Goal: Transaction & Acquisition: Purchase product/service

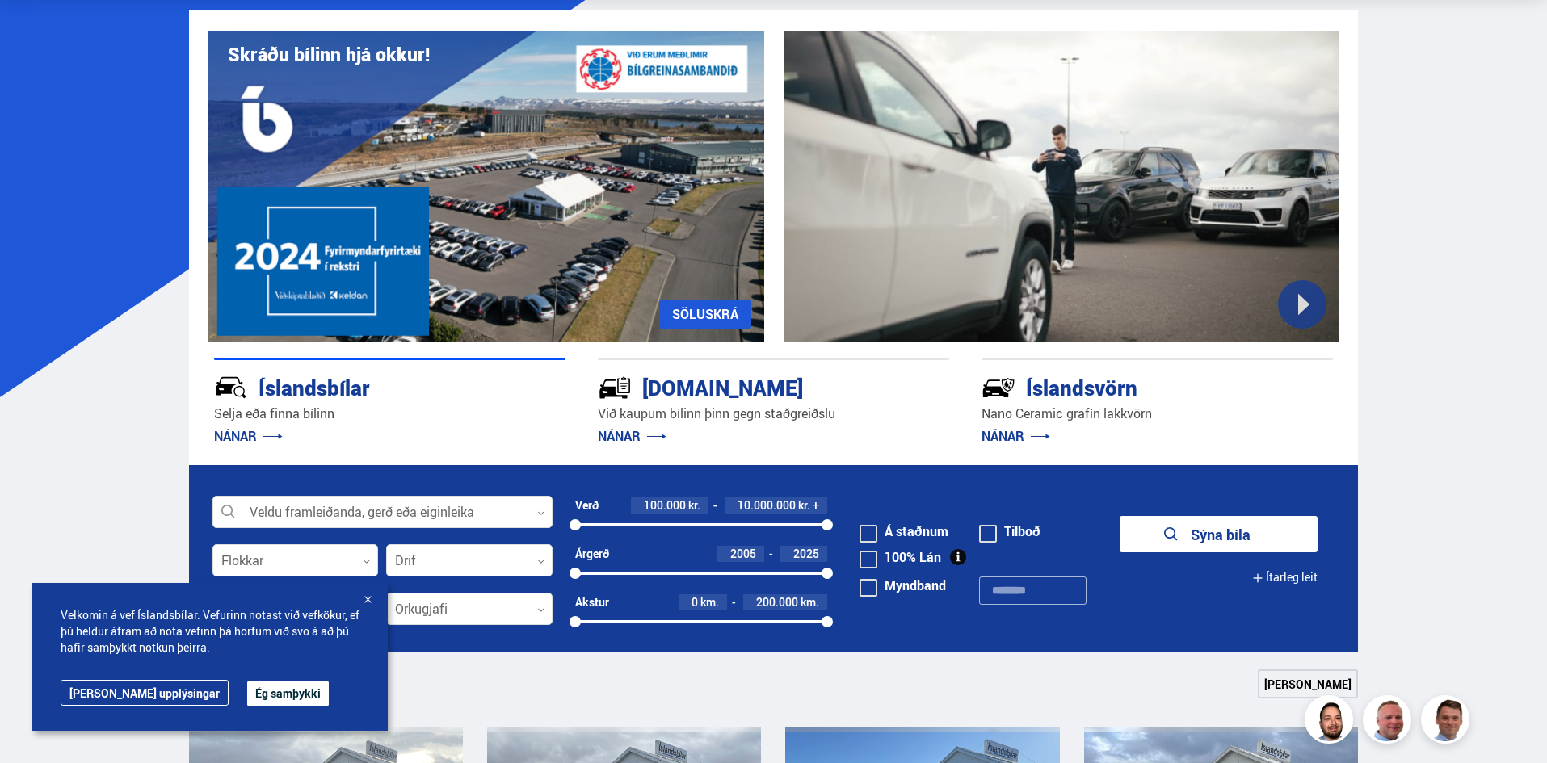
click at [247, 700] on button "Ég samþykki" at bounding box center [288, 694] width 82 height 26
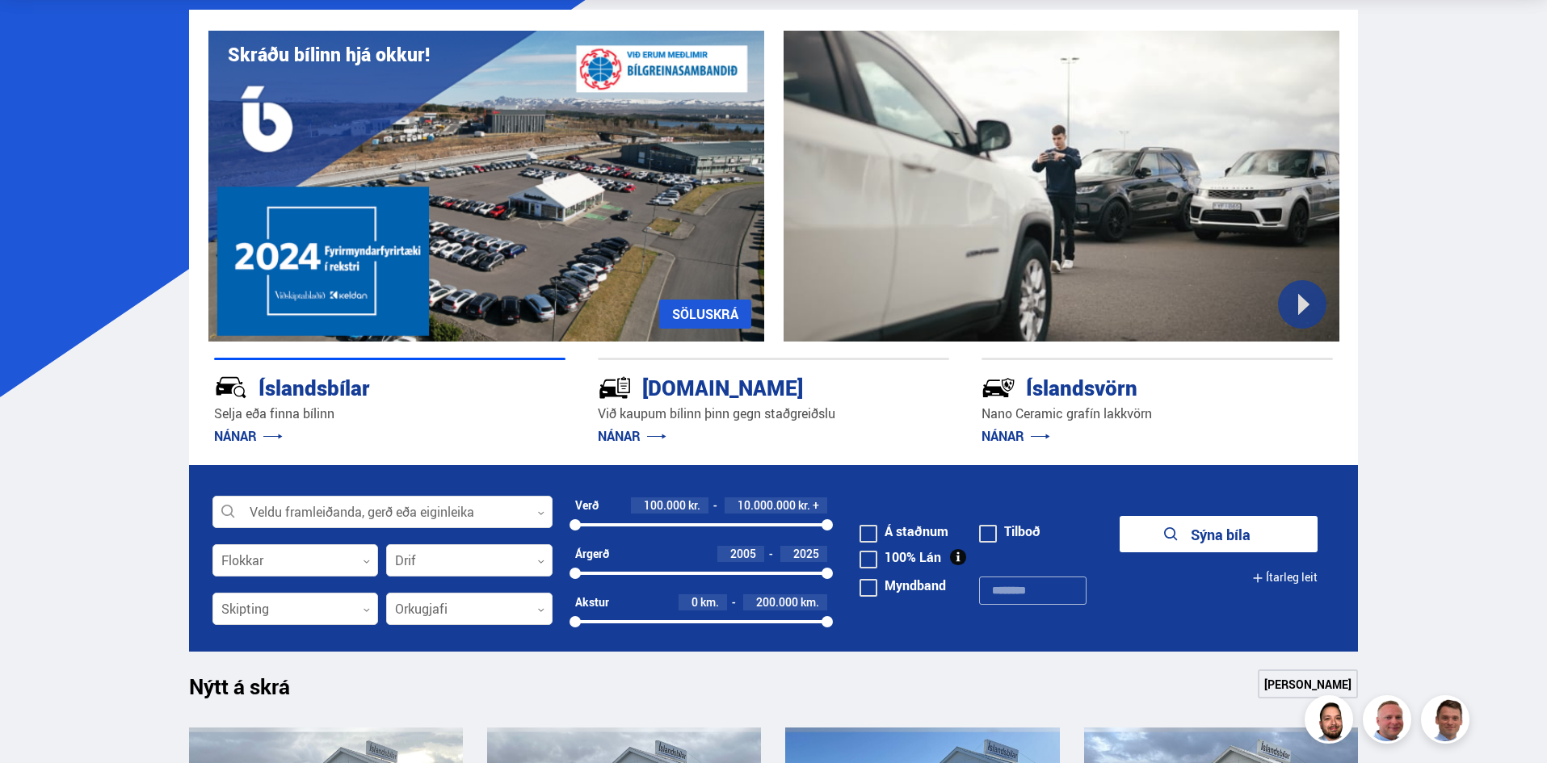
click at [1026, 432] on link "NÁNAR" at bounding box center [1016, 436] width 69 height 18
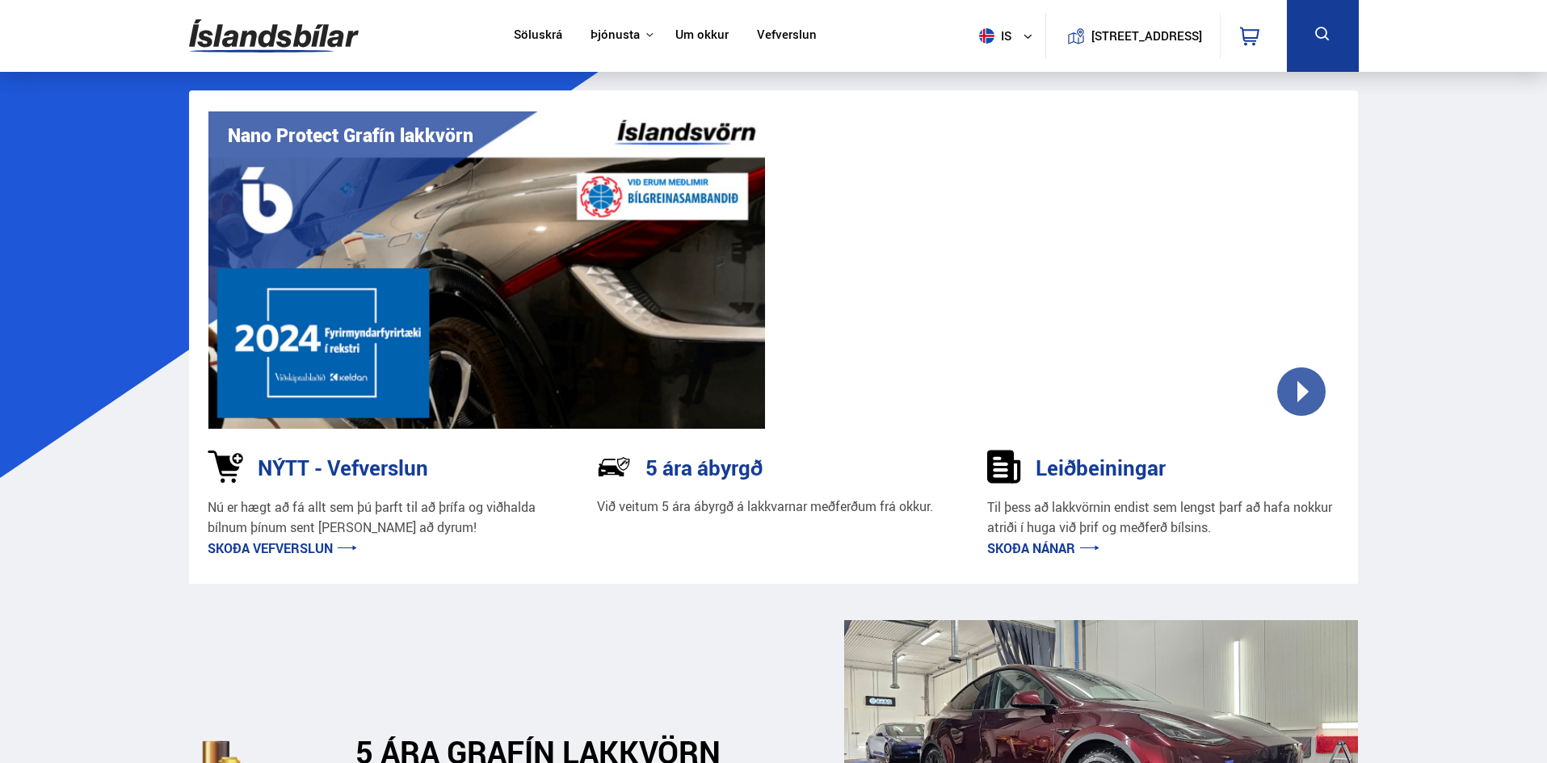
click at [297, 31] on img at bounding box center [274, 36] width 170 height 53
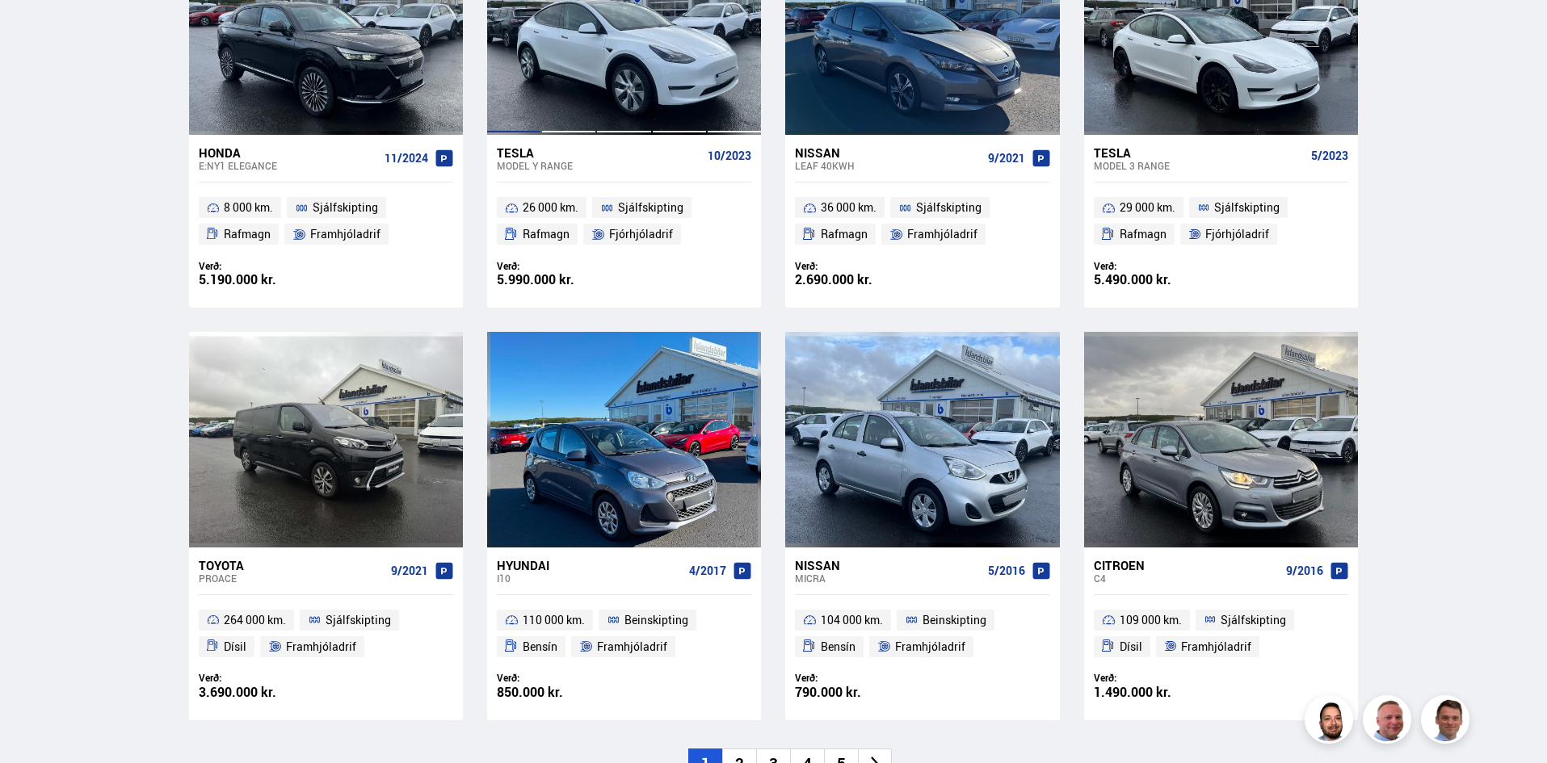
scroll to position [1050, 0]
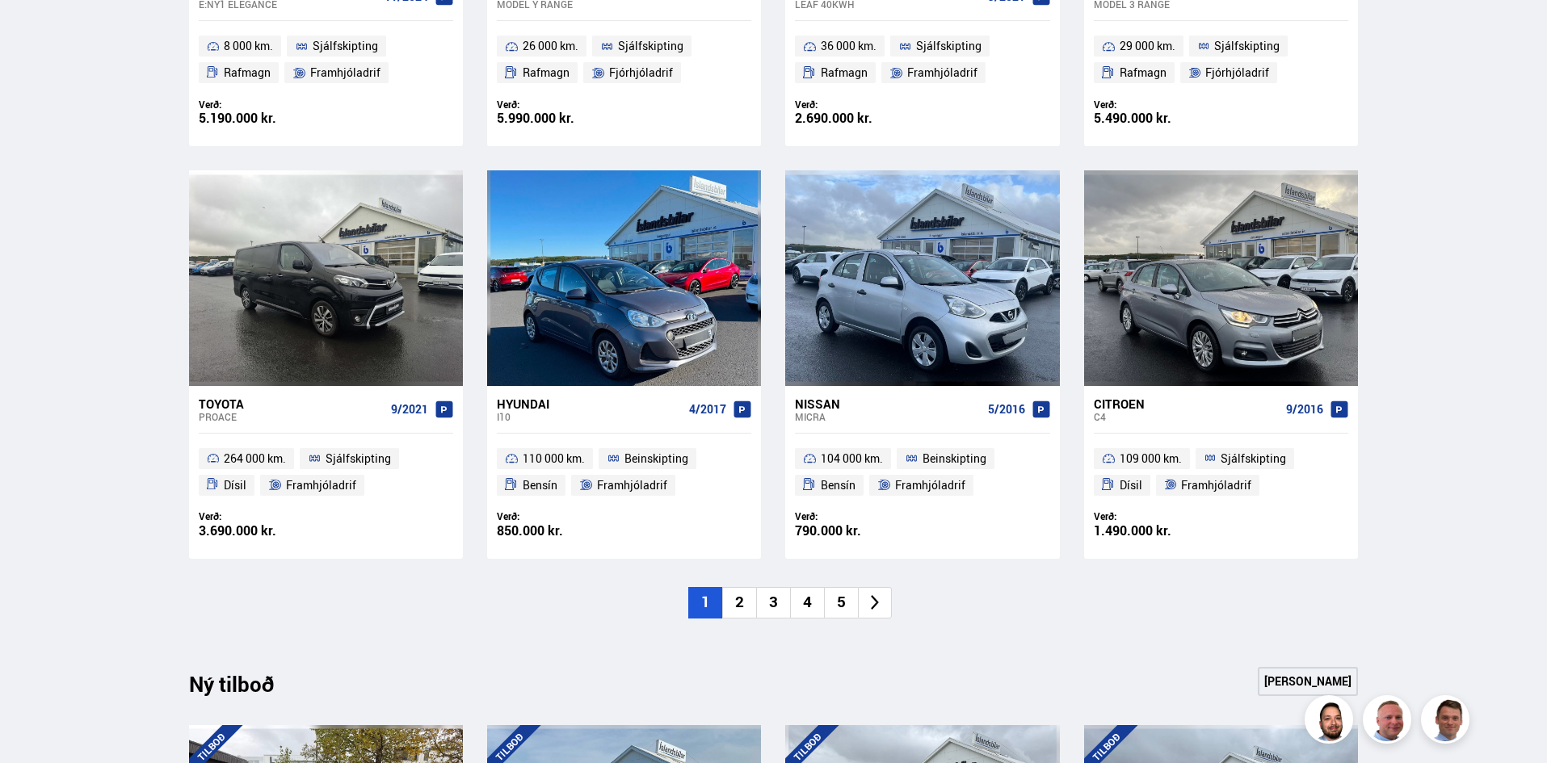
click at [738, 608] on li "2" at bounding box center [739, 603] width 34 height 32
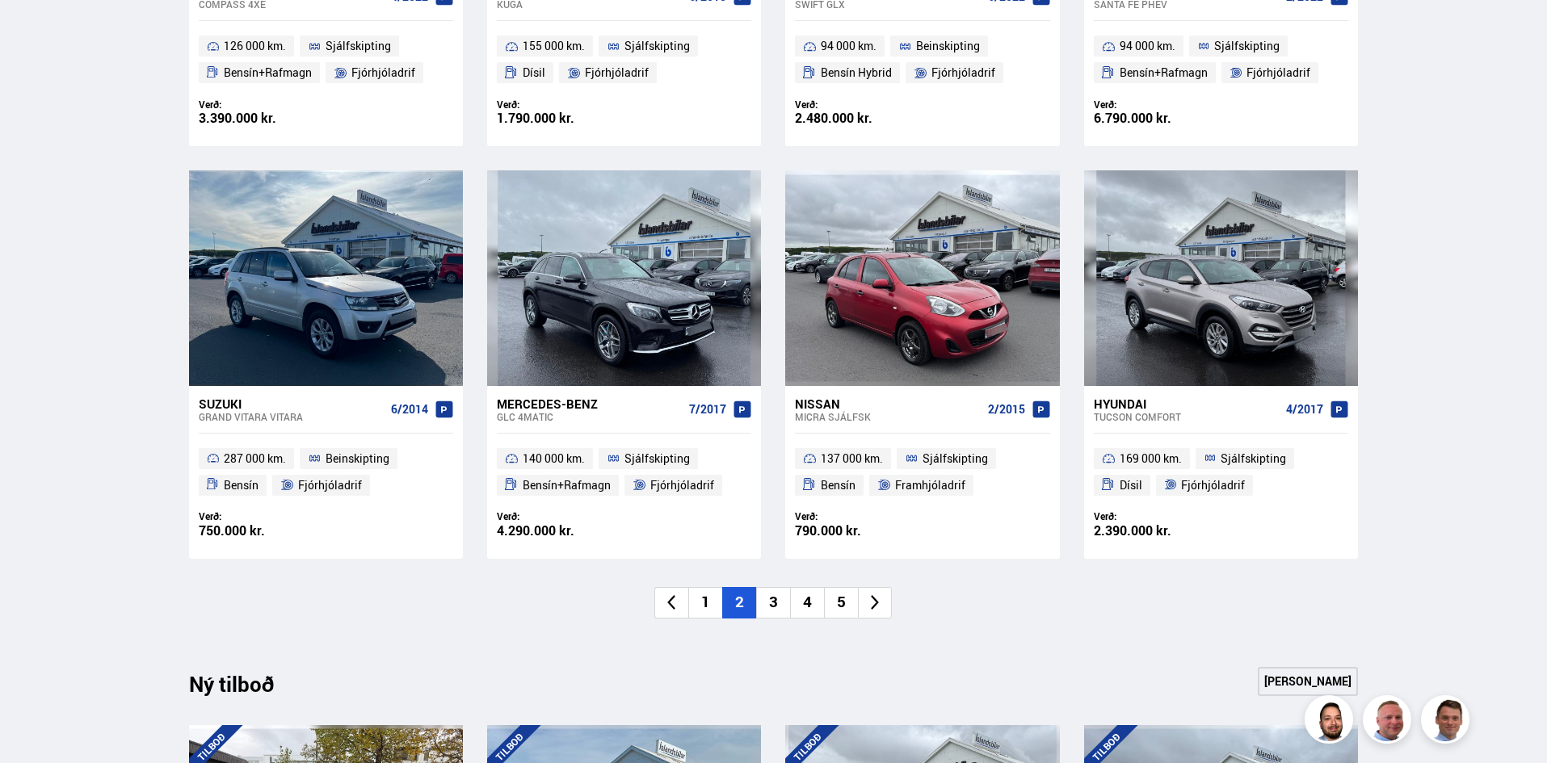
click at [767, 595] on li "3" at bounding box center [773, 603] width 34 height 32
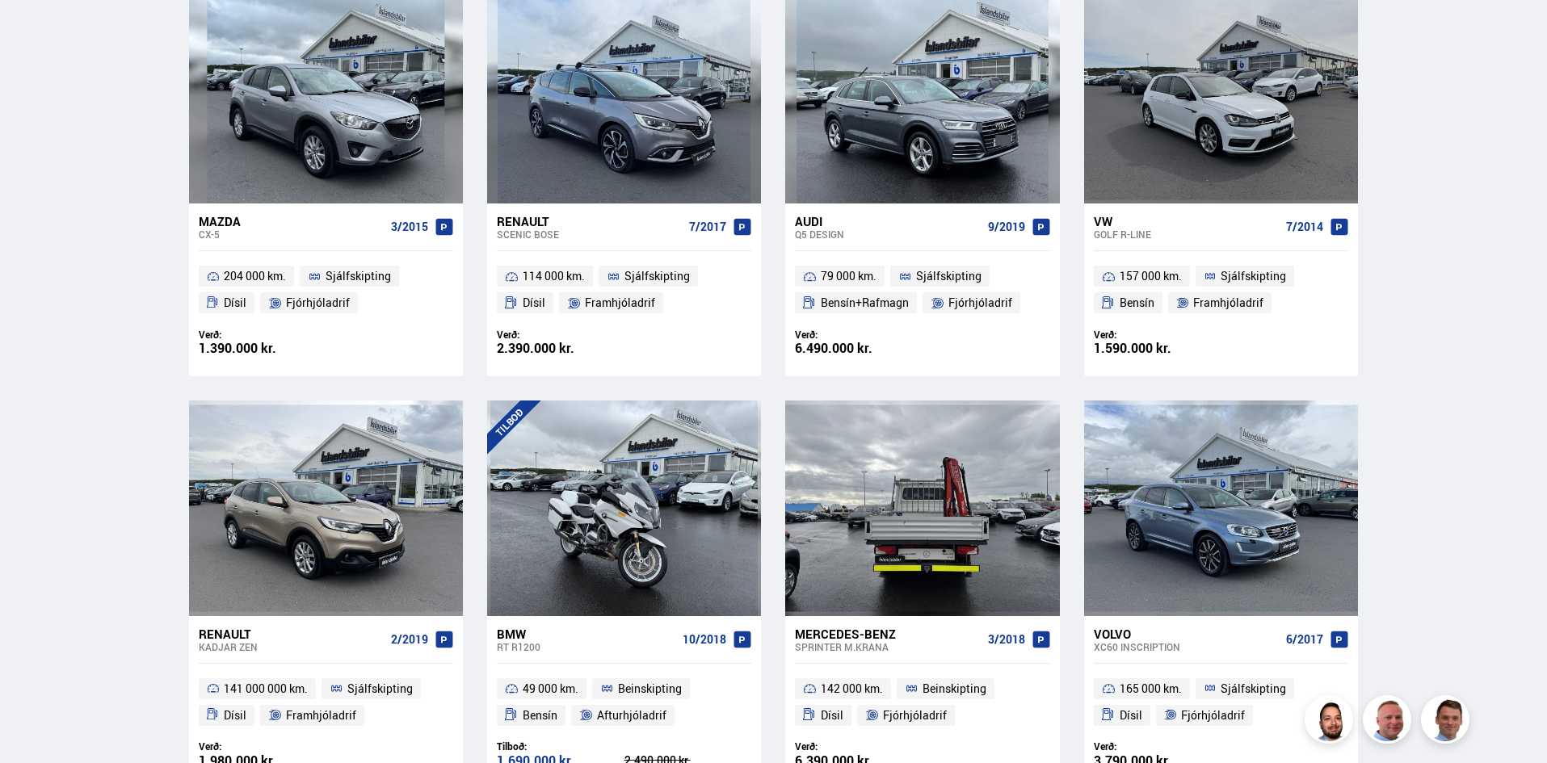
scroll to position [808, 0]
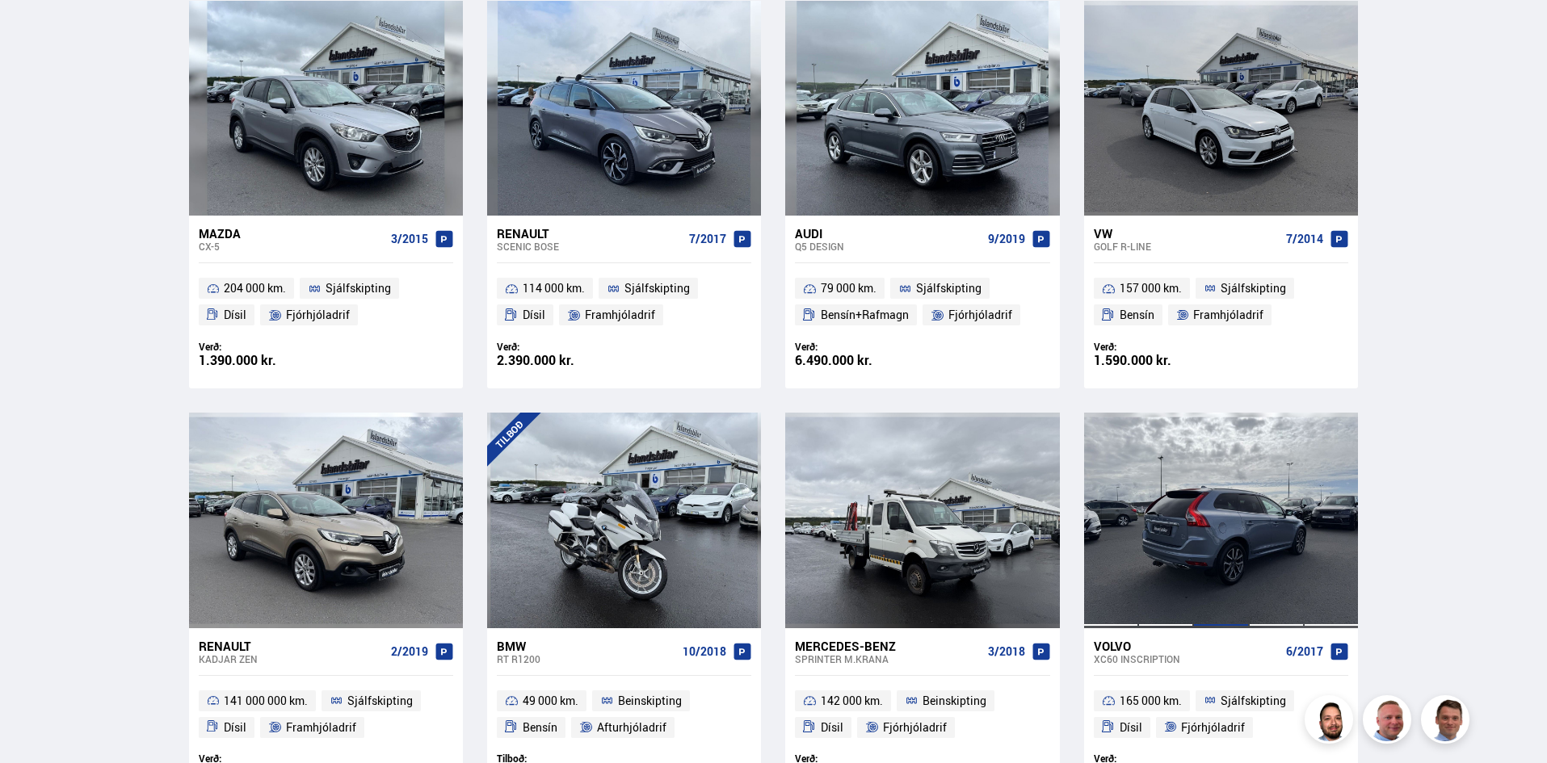
click at [1241, 534] on div at bounding box center [1220, 520] width 55 height 215
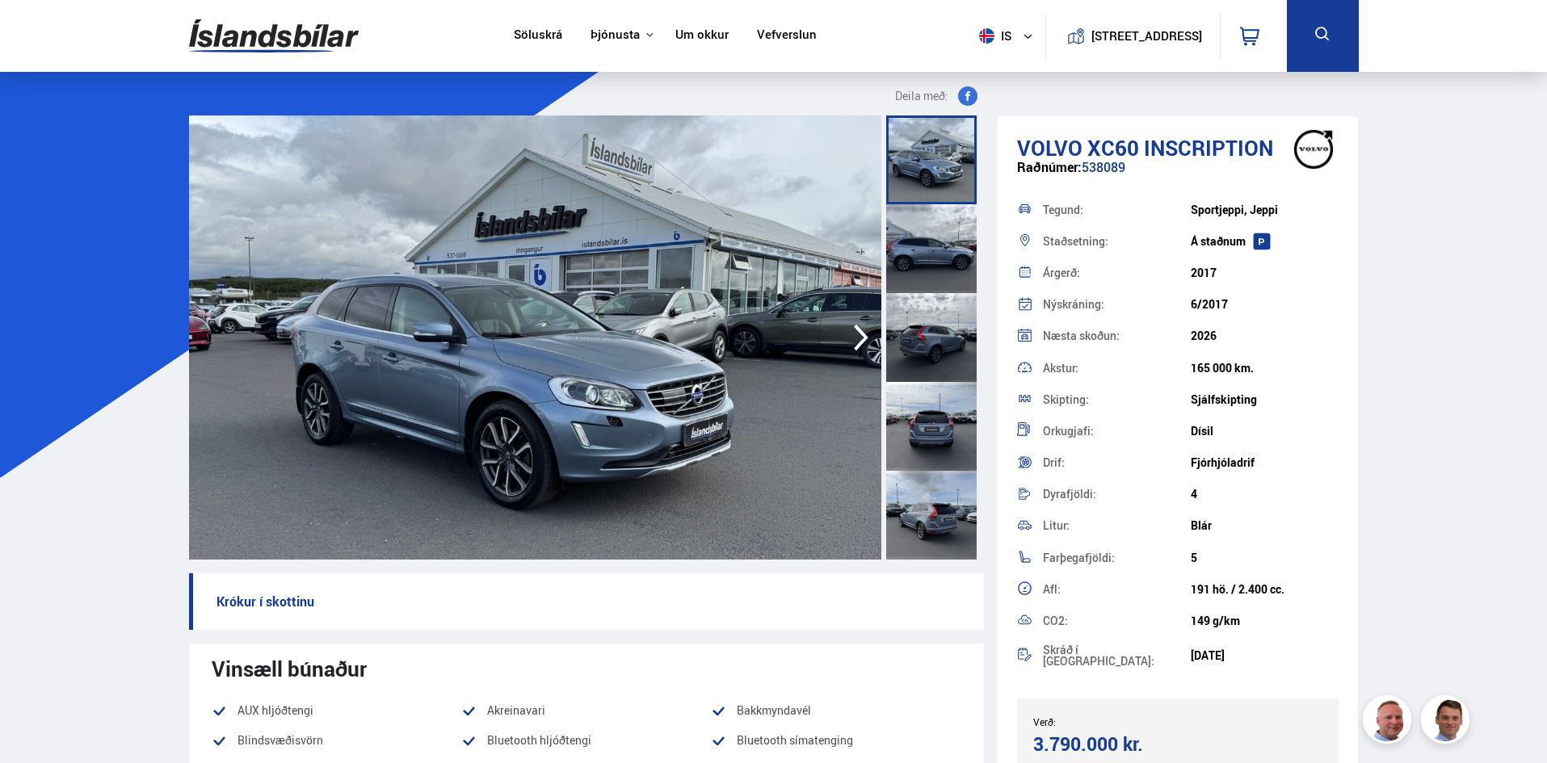
click at [932, 260] on div at bounding box center [931, 248] width 90 height 89
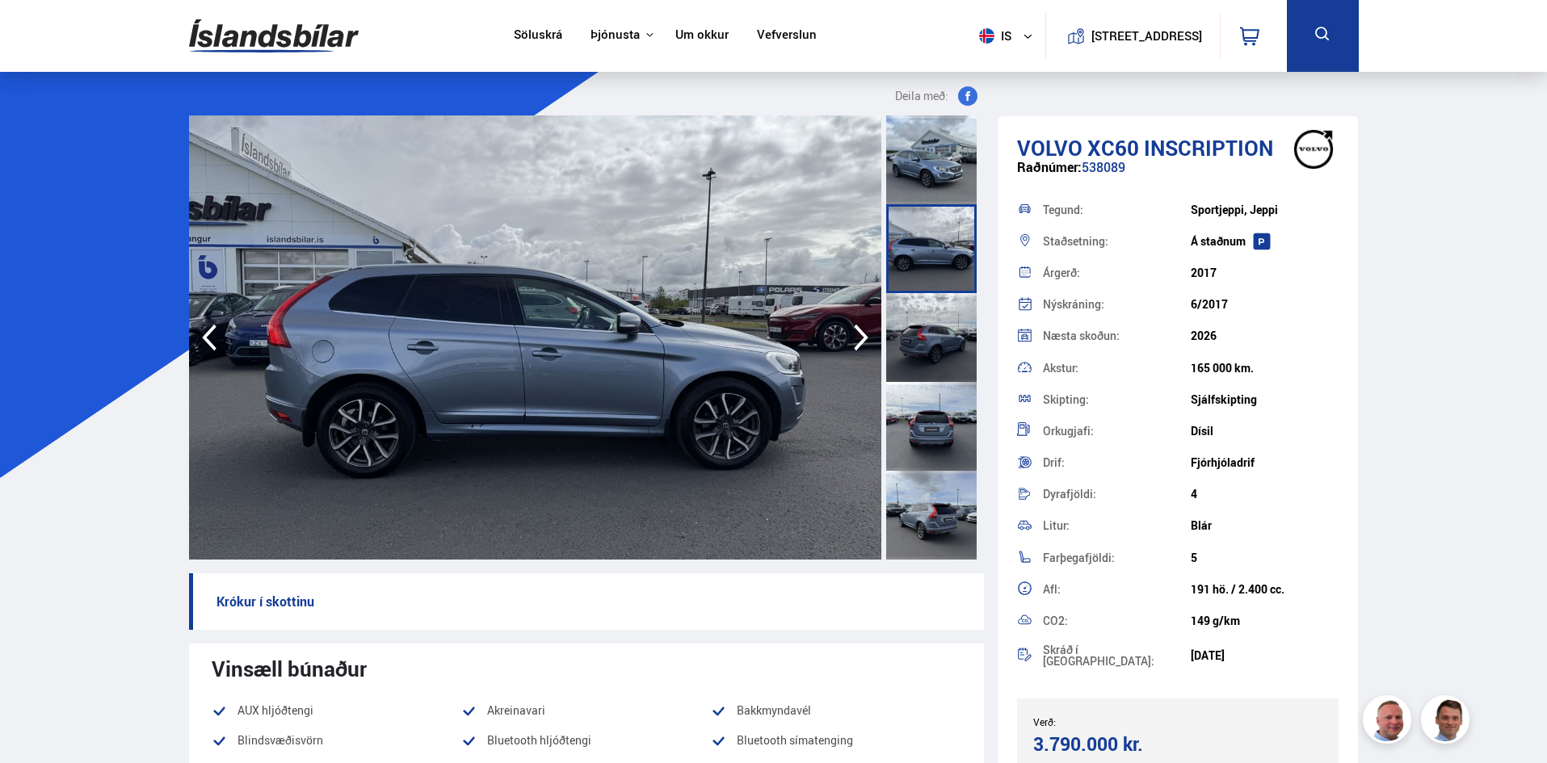
click at [934, 331] on div at bounding box center [931, 337] width 90 height 89
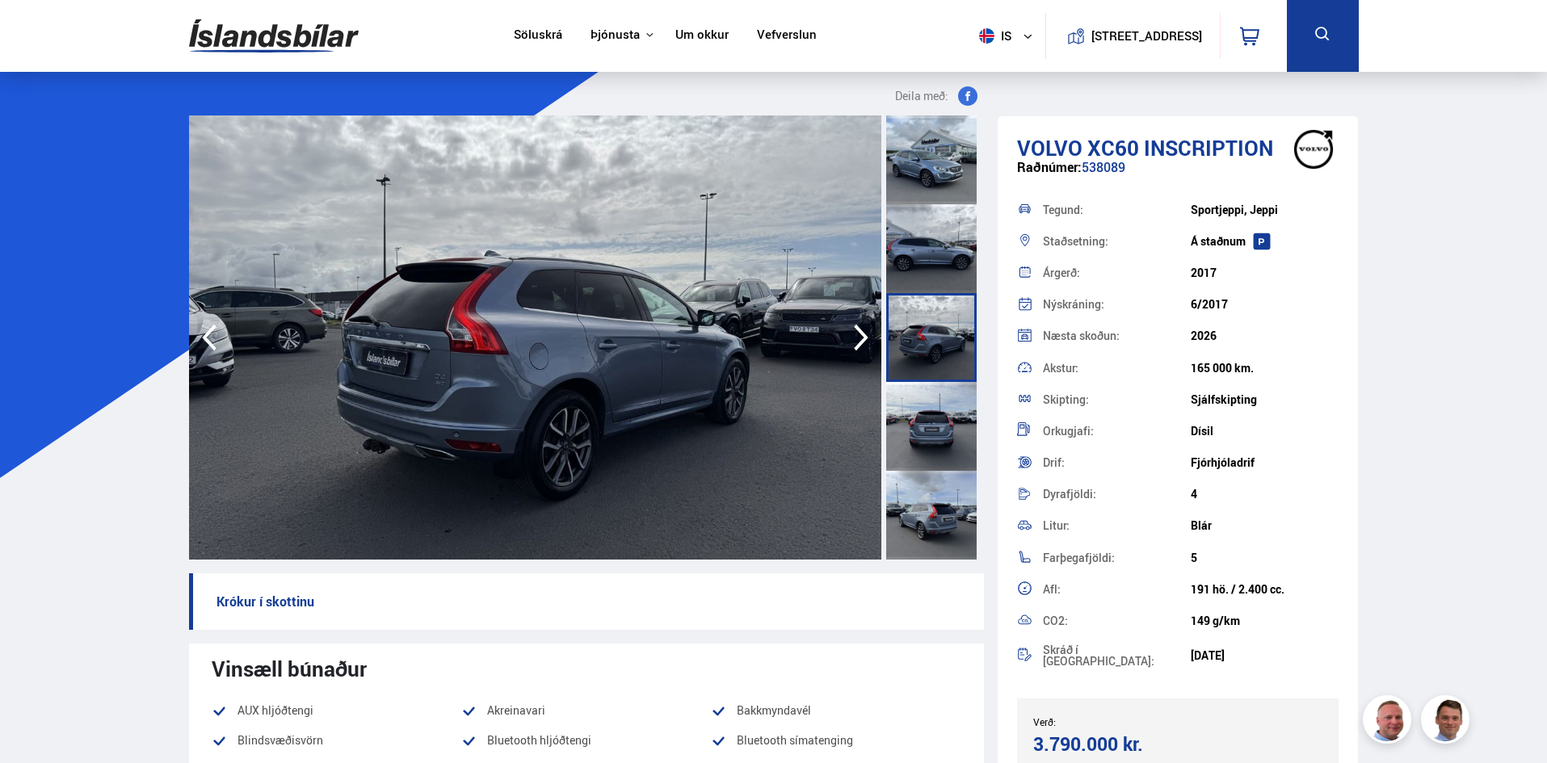
click at [917, 515] on div at bounding box center [931, 515] width 90 height 89
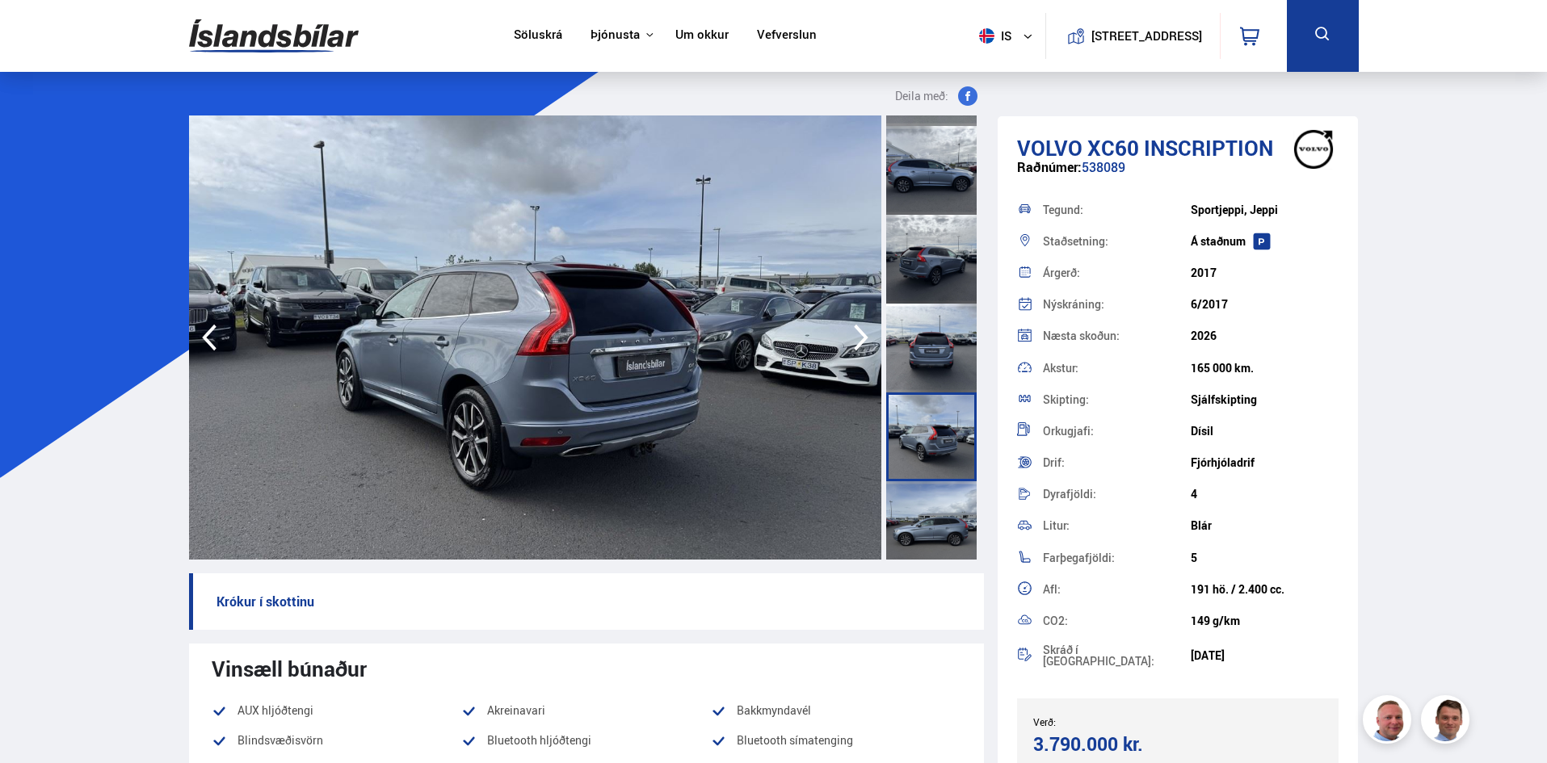
scroll to position [323, 0]
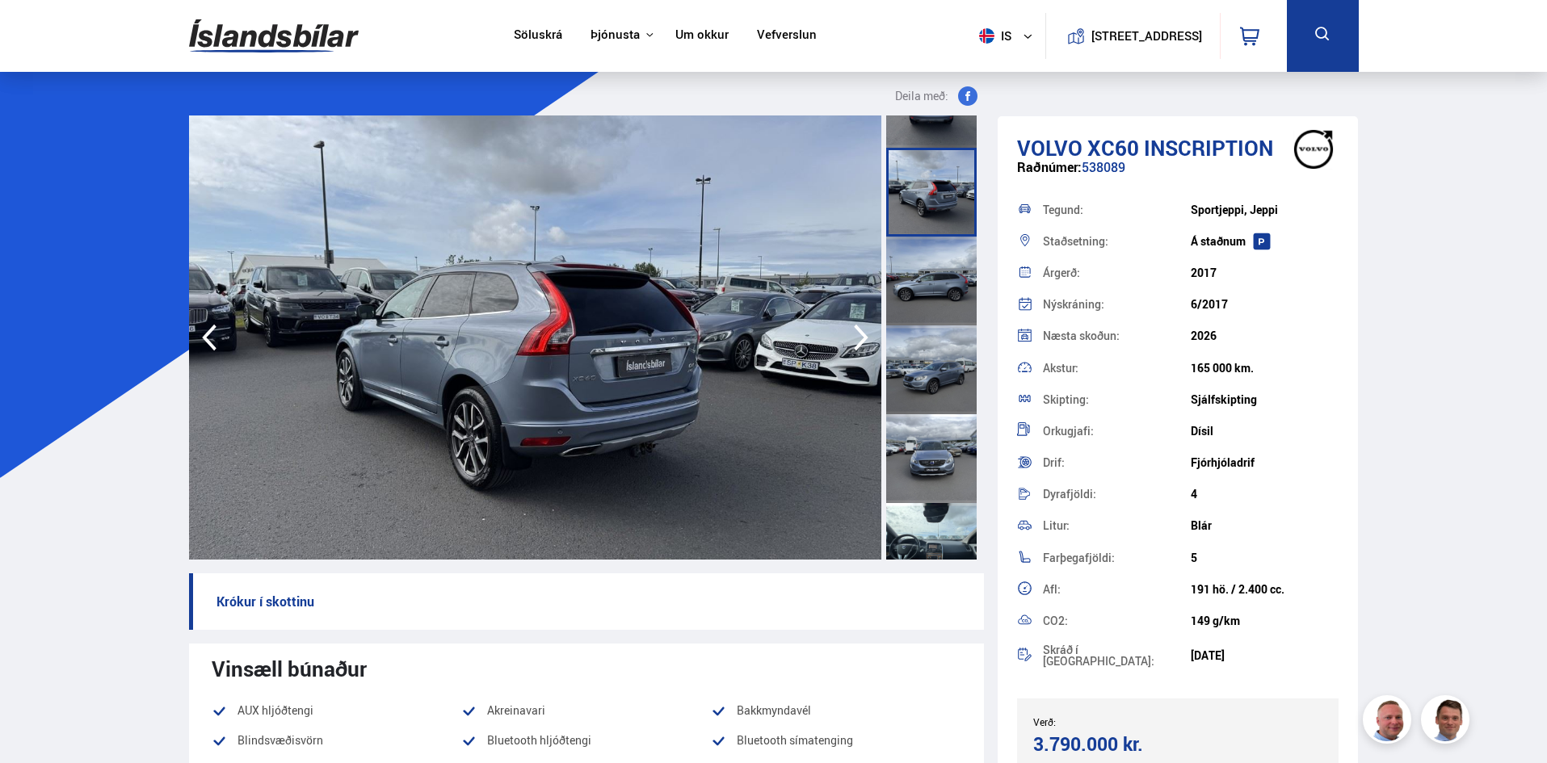
click at [939, 531] on div at bounding box center [931, 547] width 90 height 89
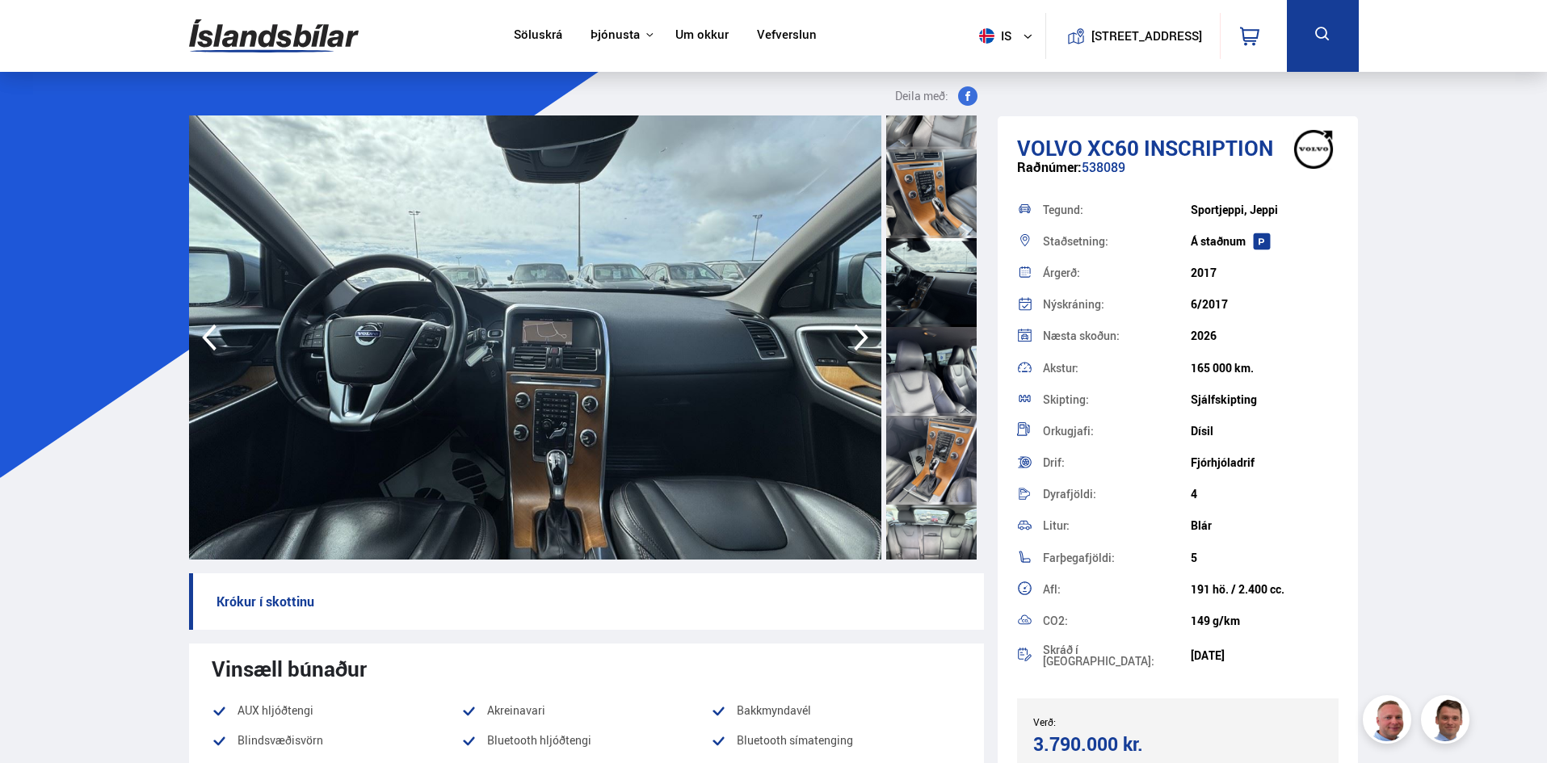
scroll to position [1131, 0]
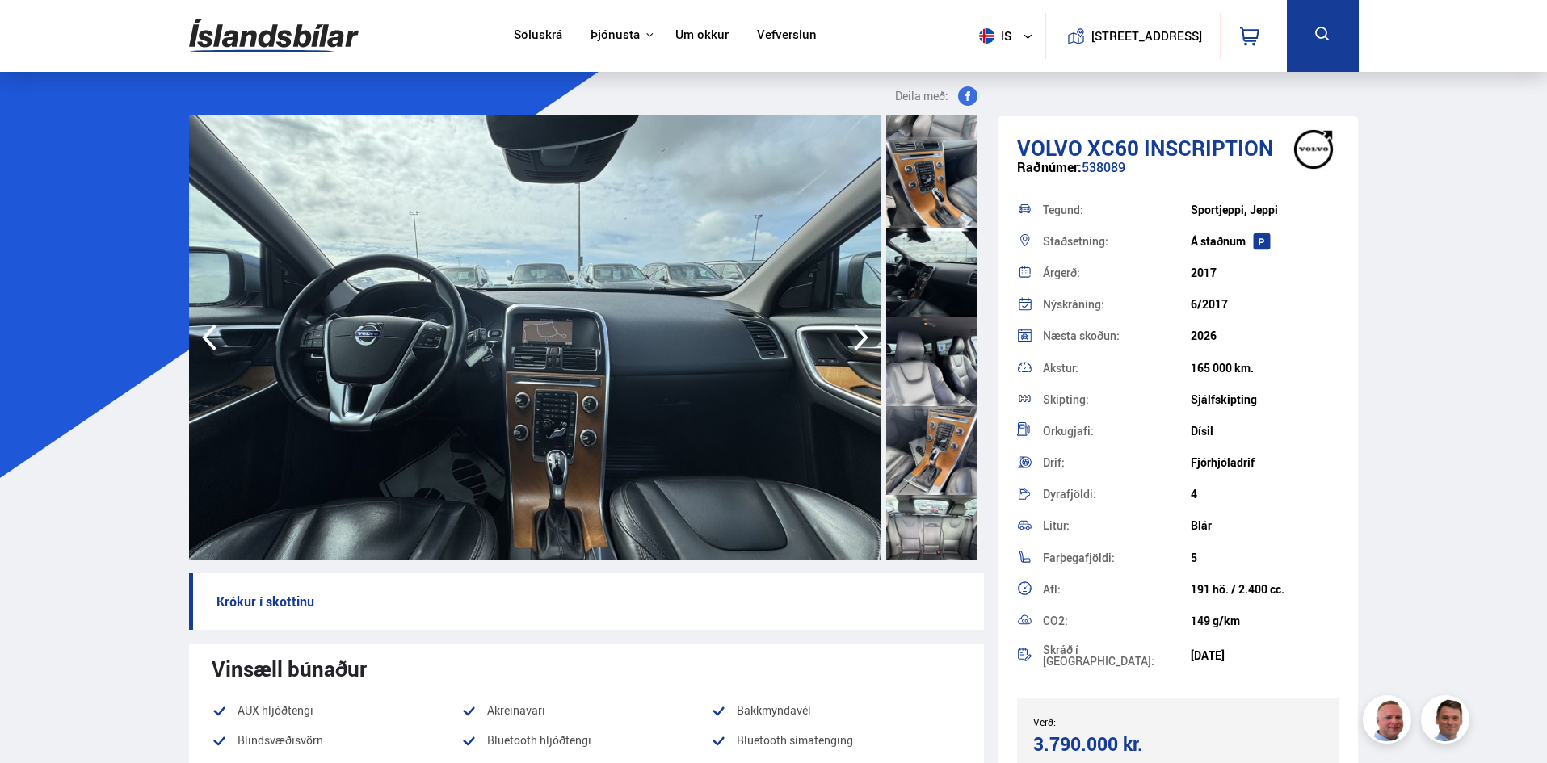
click at [921, 429] on div at bounding box center [931, 450] width 90 height 89
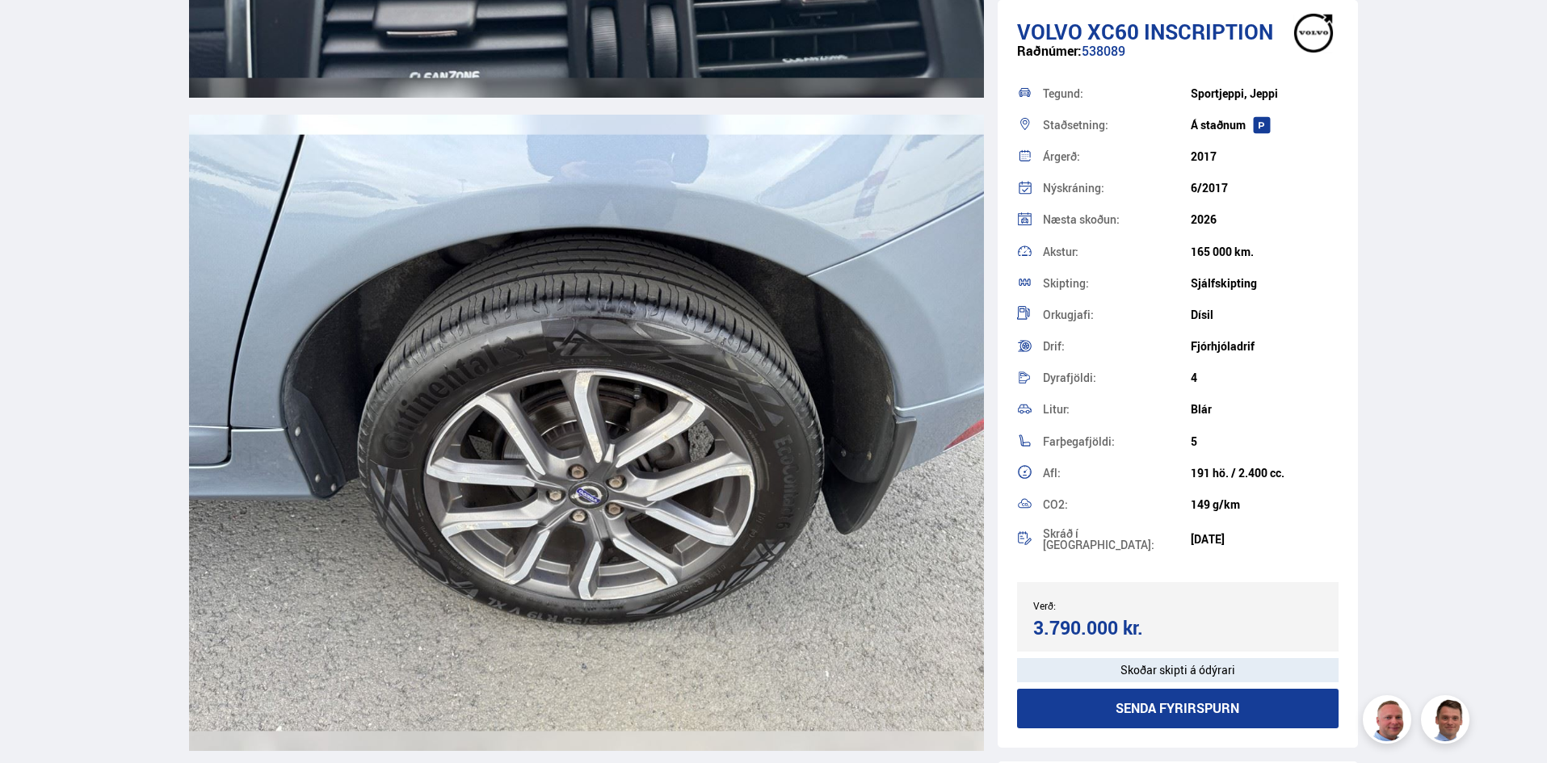
scroll to position [19065, 0]
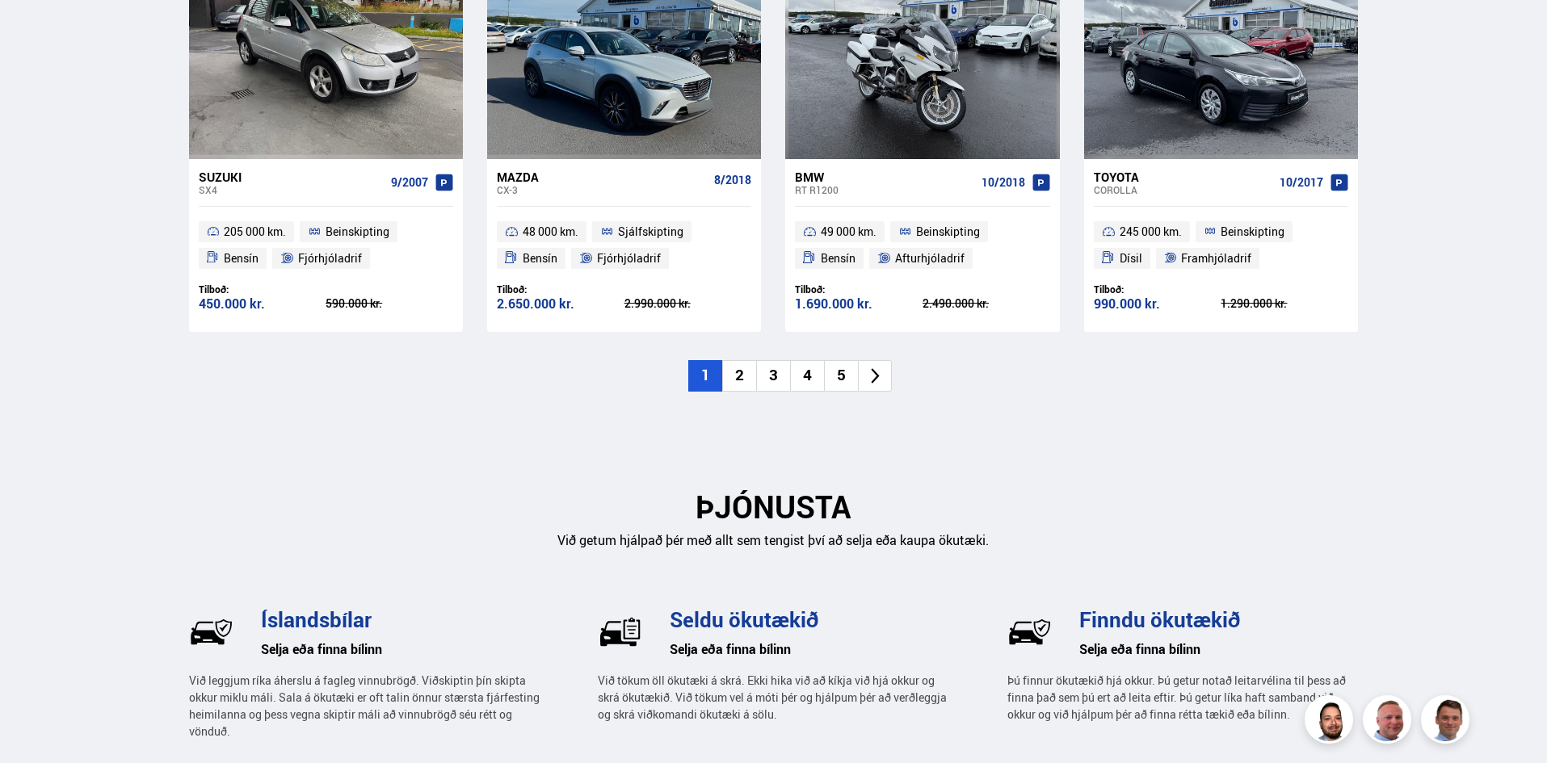
scroll to position [2020, 0]
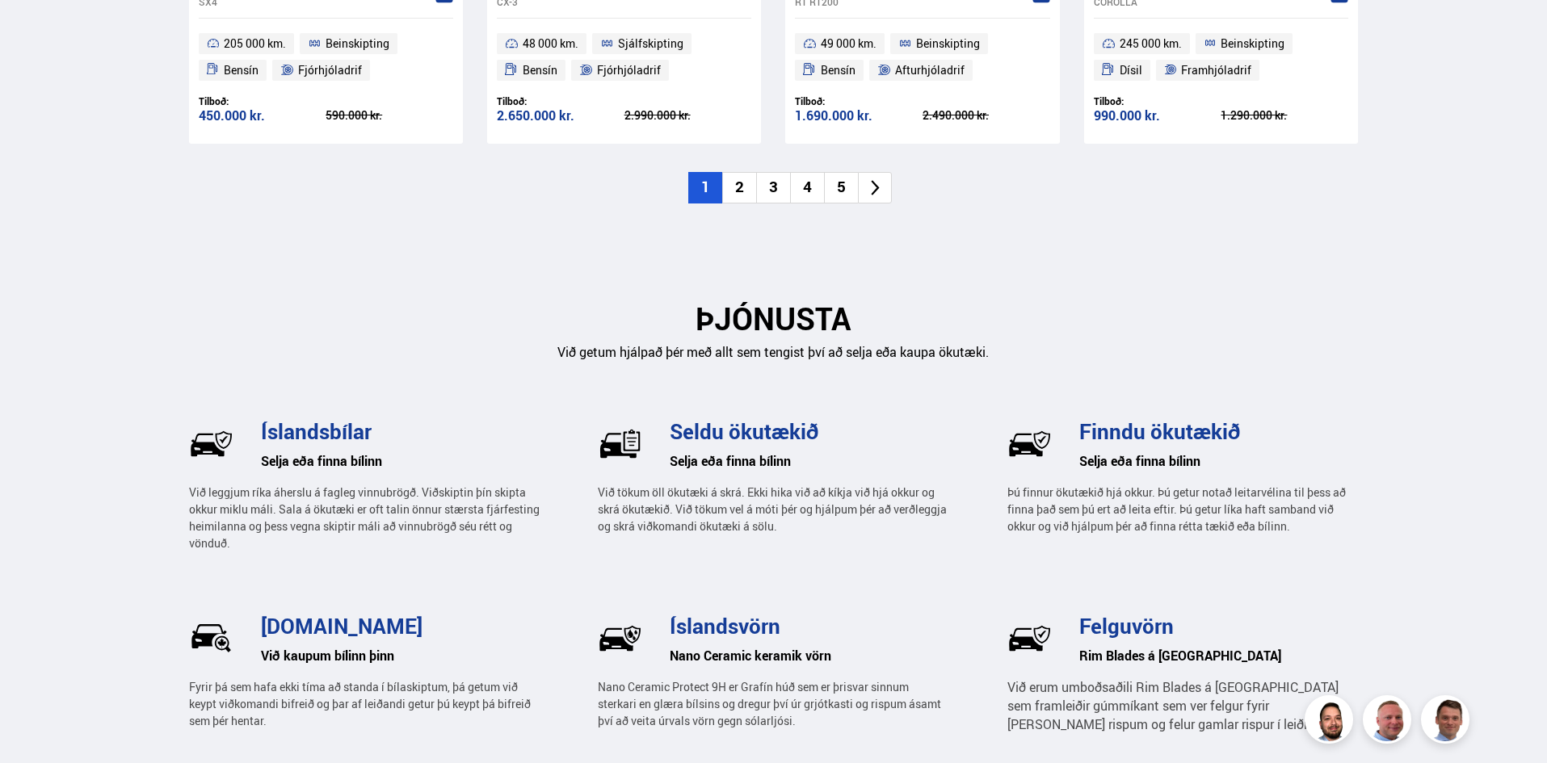
click at [742, 183] on li "2" at bounding box center [739, 188] width 34 height 32
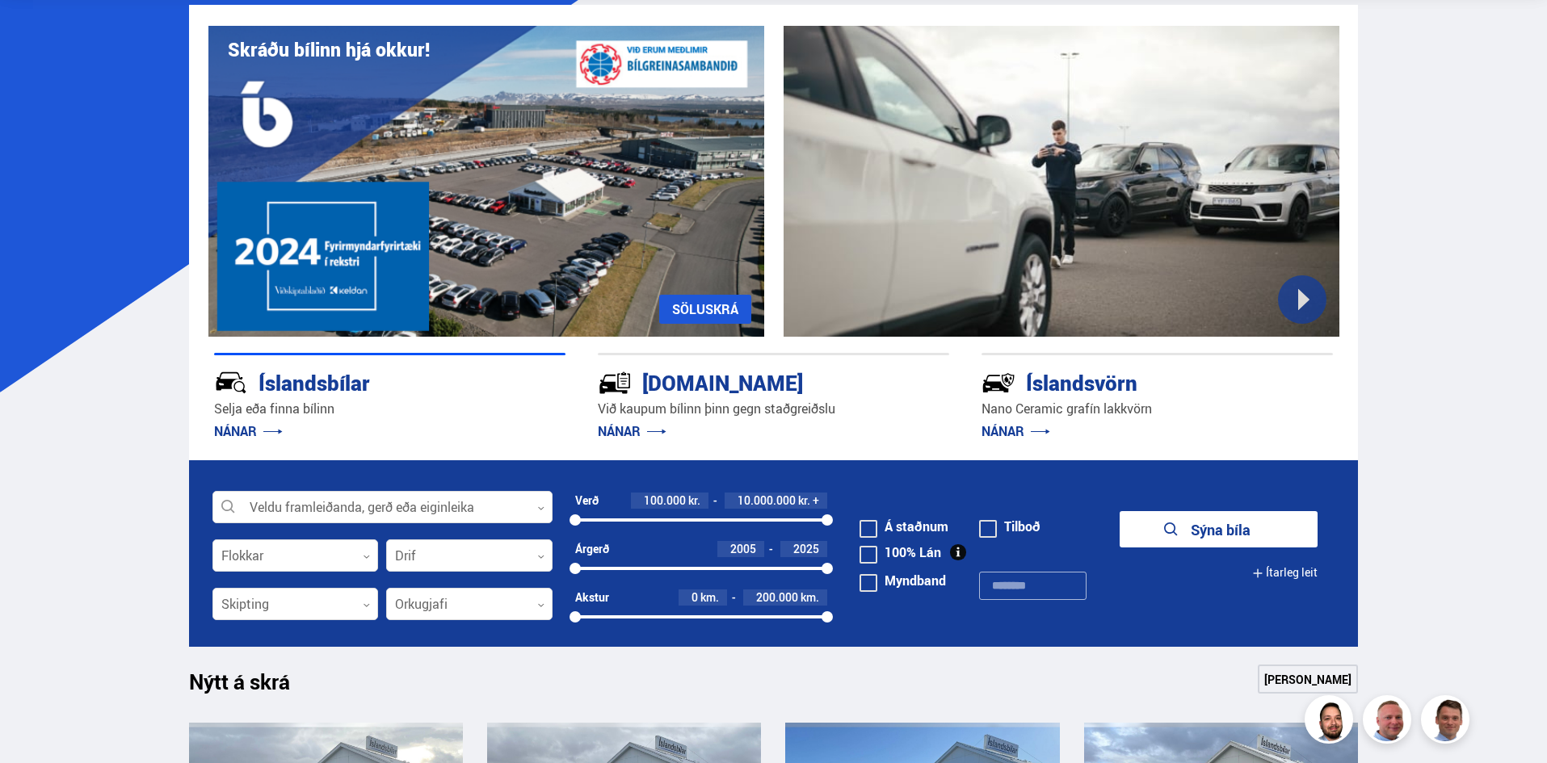
scroll to position [81, 0]
